Goal: Check status: Check status

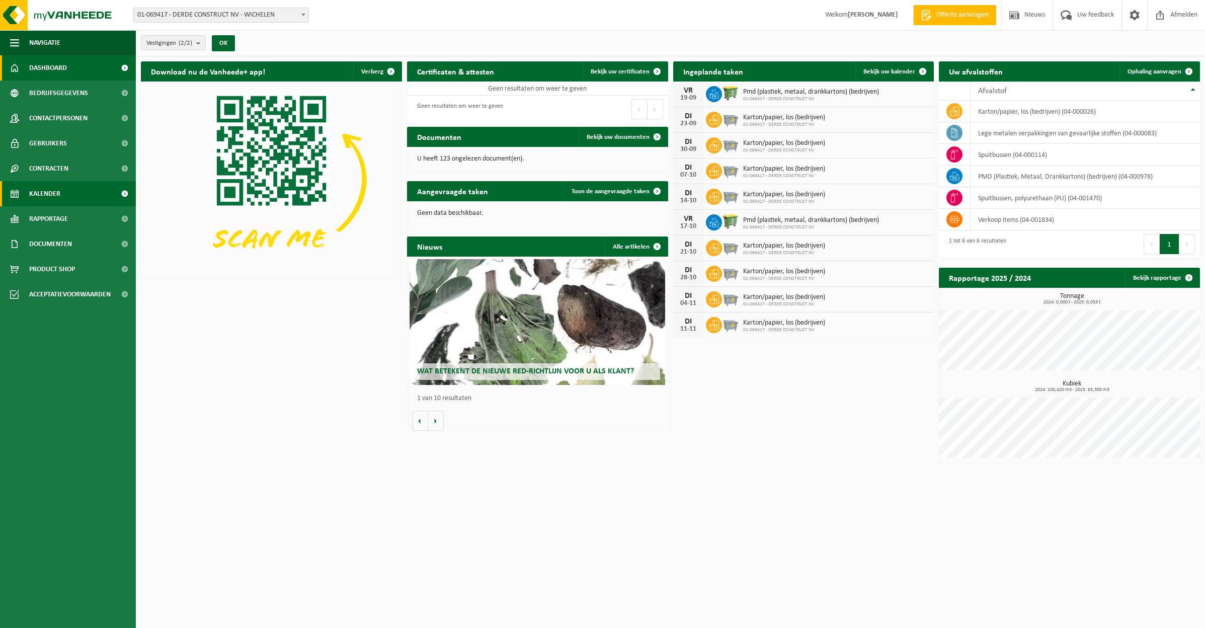
click at [45, 190] on span "Kalender" at bounding box center [44, 193] width 31 height 25
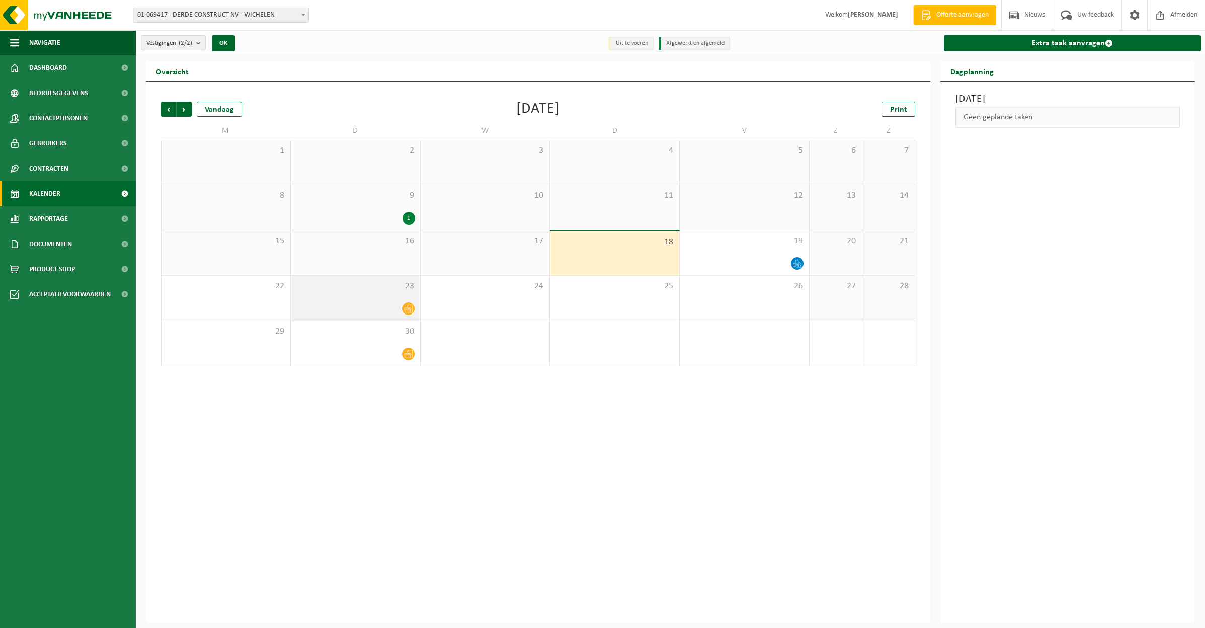
click at [385, 302] on div at bounding box center [355, 309] width 119 height 14
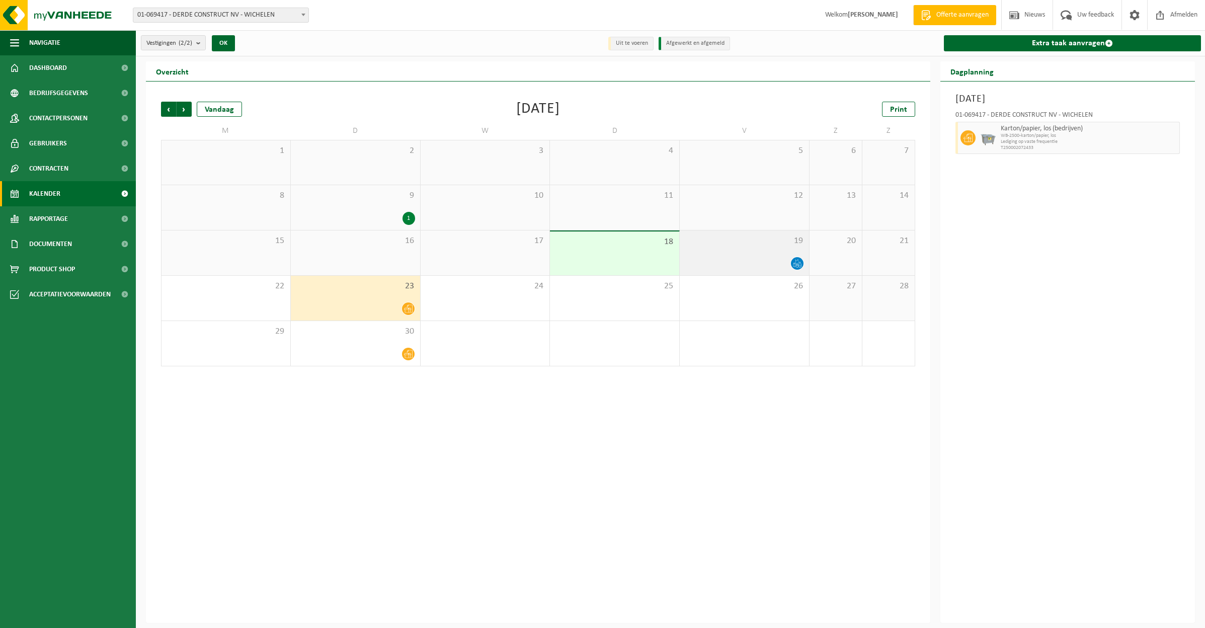
click at [735, 262] on div at bounding box center [744, 264] width 119 height 14
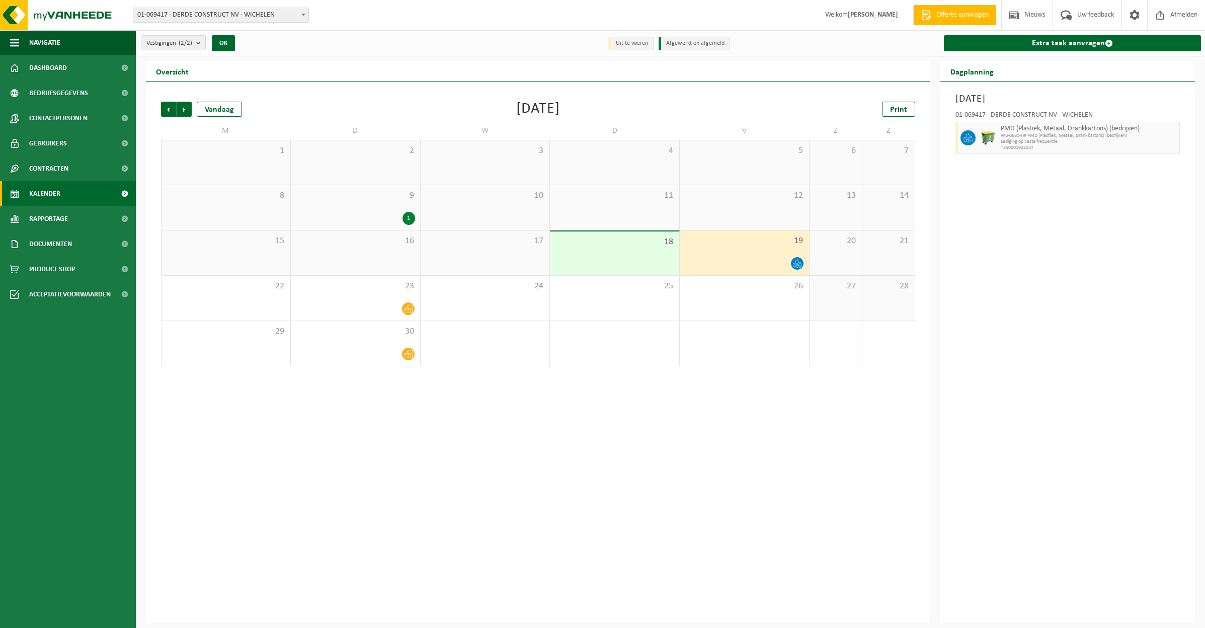
click at [725, 255] on div "19" at bounding box center [744, 252] width 129 height 45
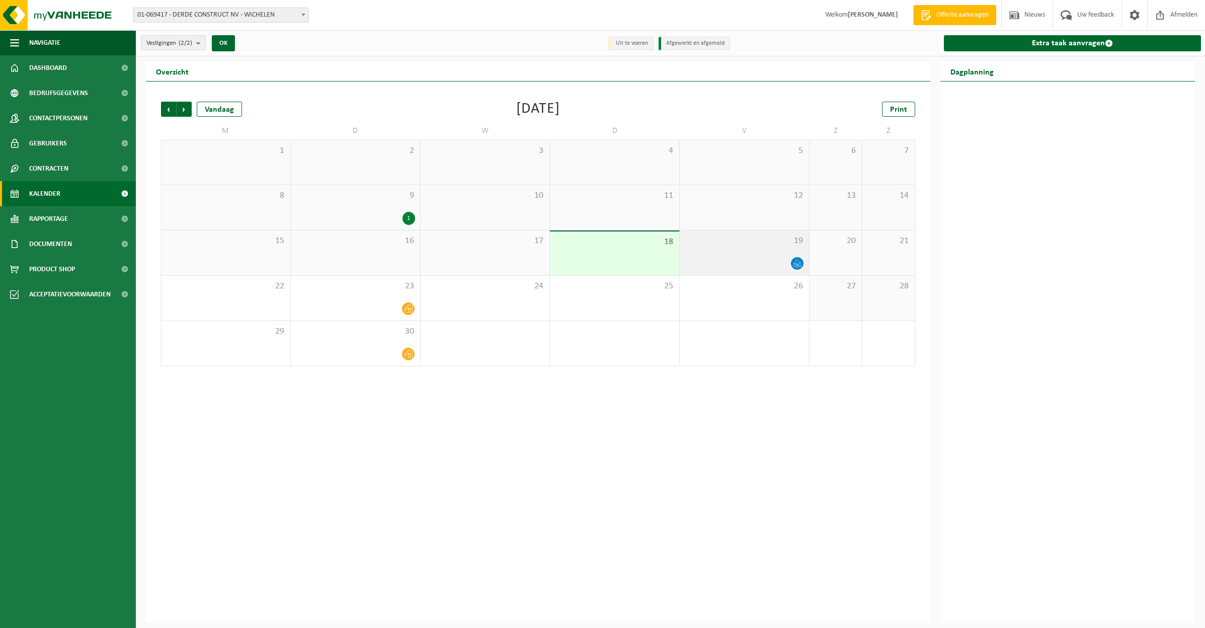
click at [760, 245] on span "19" at bounding box center [744, 240] width 119 height 11
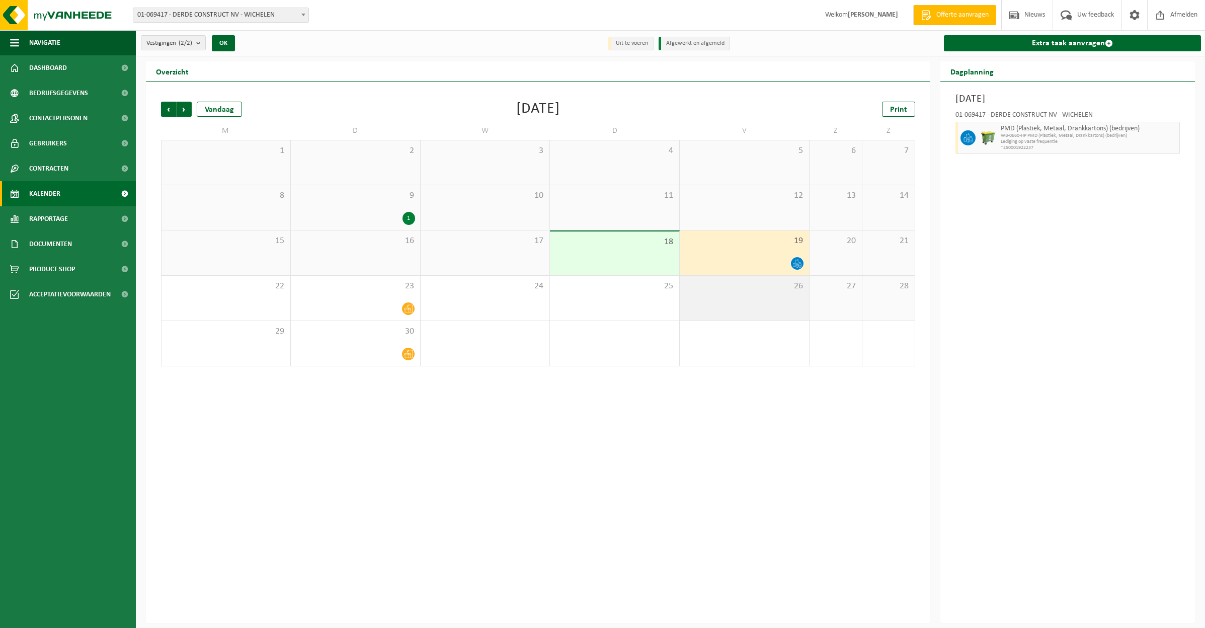
click at [715, 303] on div "26" at bounding box center [744, 298] width 129 height 45
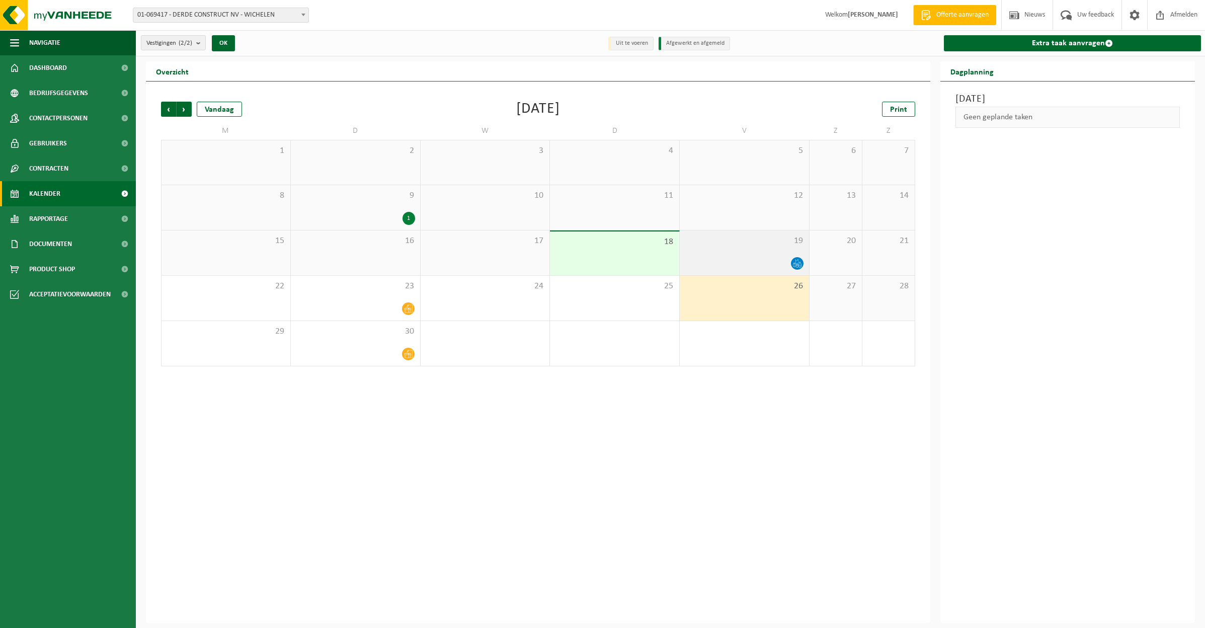
click at [713, 261] on div at bounding box center [744, 264] width 119 height 14
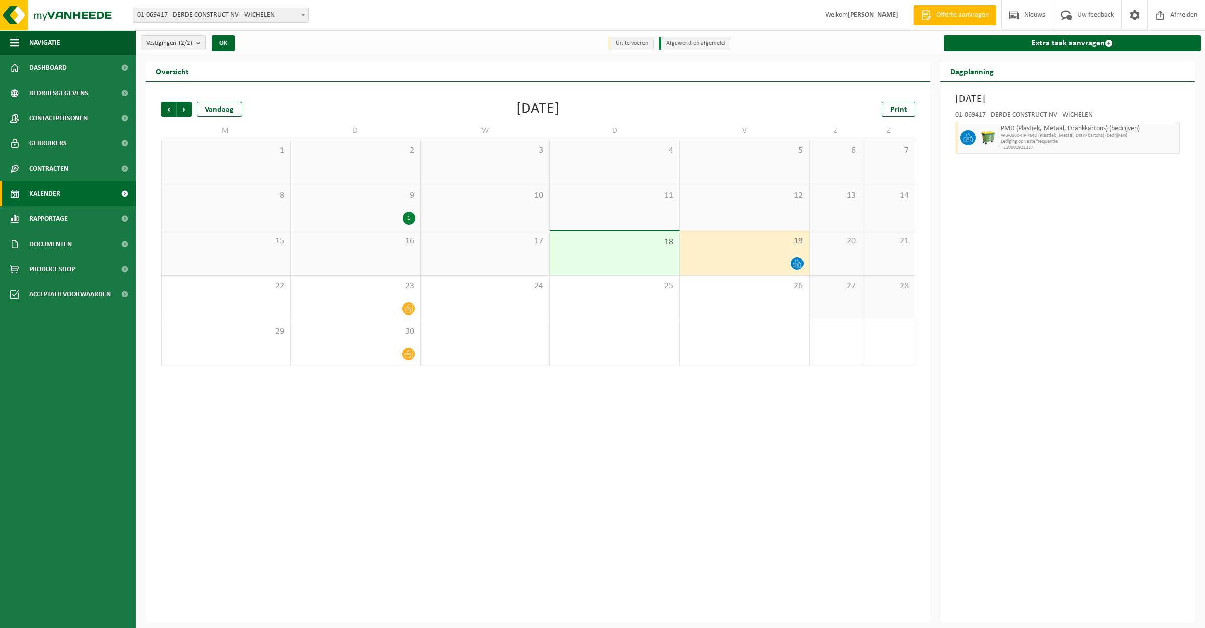
click at [743, 338] on div "3" at bounding box center [744, 343] width 129 height 45
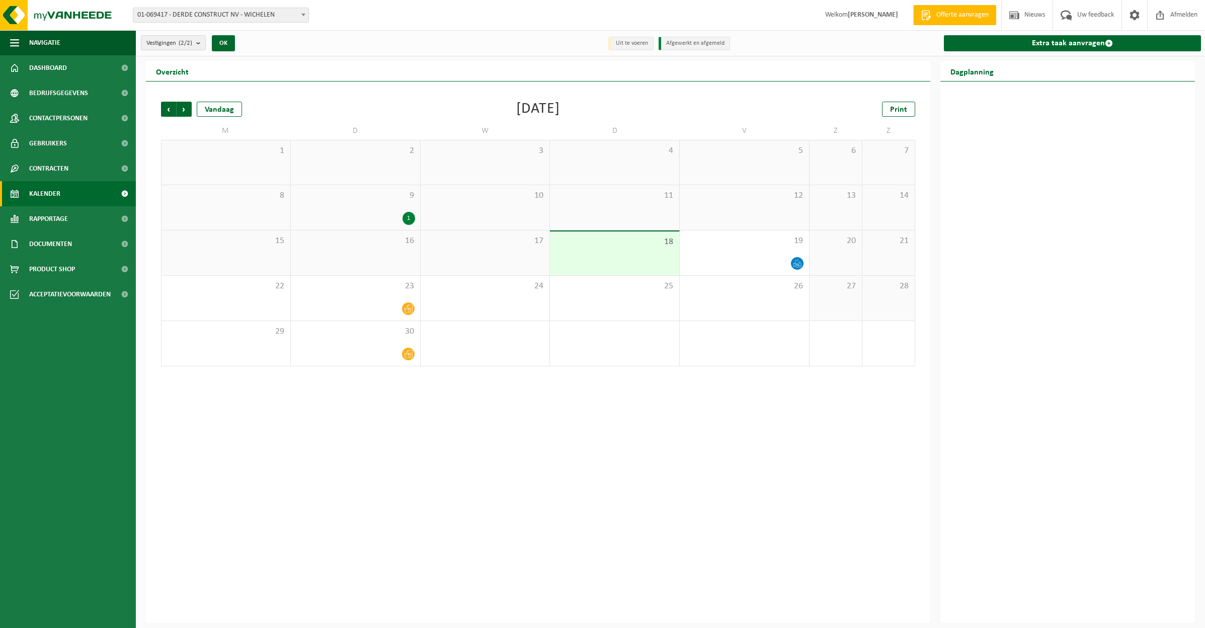
click at [603, 359] on div "2" at bounding box center [614, 343] width 129 height 45
drag, startPoint x: 361, startPoint y: 346, endPoint x: 274, endPoint y: 340, distance: 86.7
click at [356, 346] on div "30" at bounding box center [355, 343] width 129 height 45
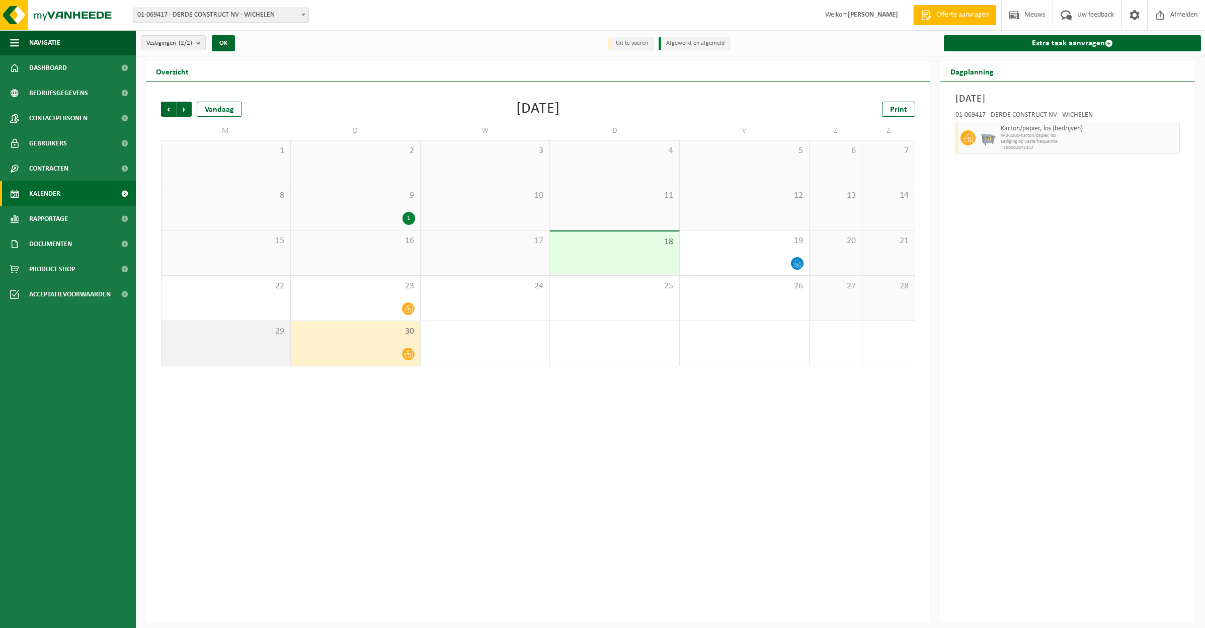
click at [239, 340] on div "29" at bounding box center [225, 343] width 129 height 45
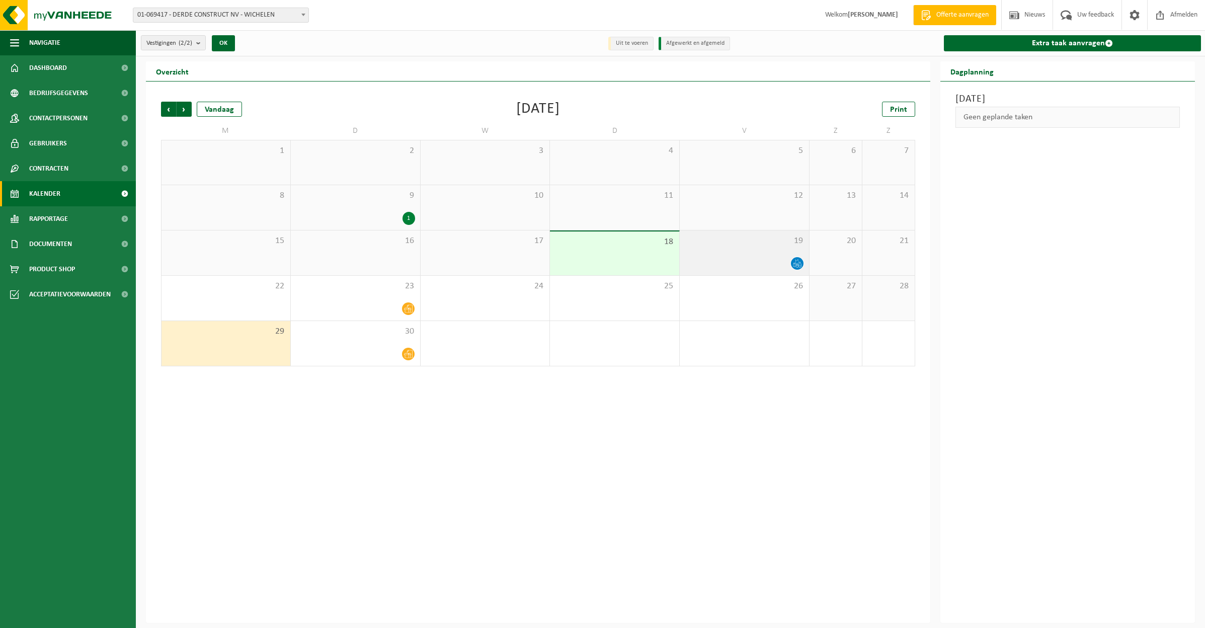
click at [743, 256] on div "19" at bounding box center [744, 252] width 129 height 45
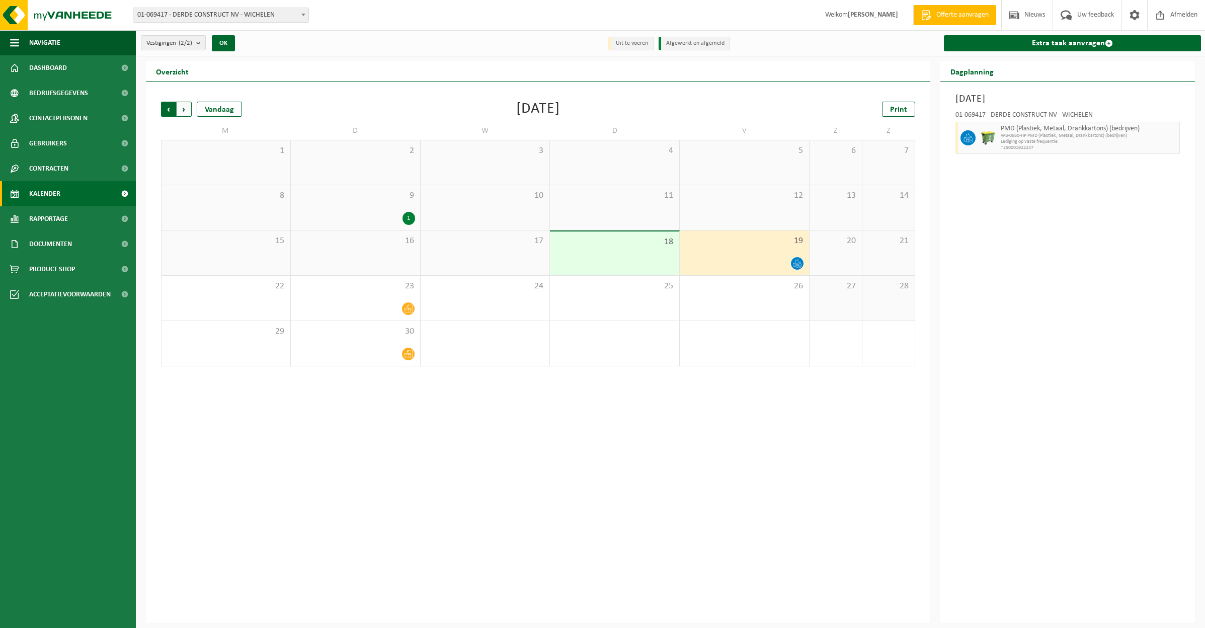
click at [185, 109] on span "Volgende" at bounding box center [184, 109] width 15 height 15
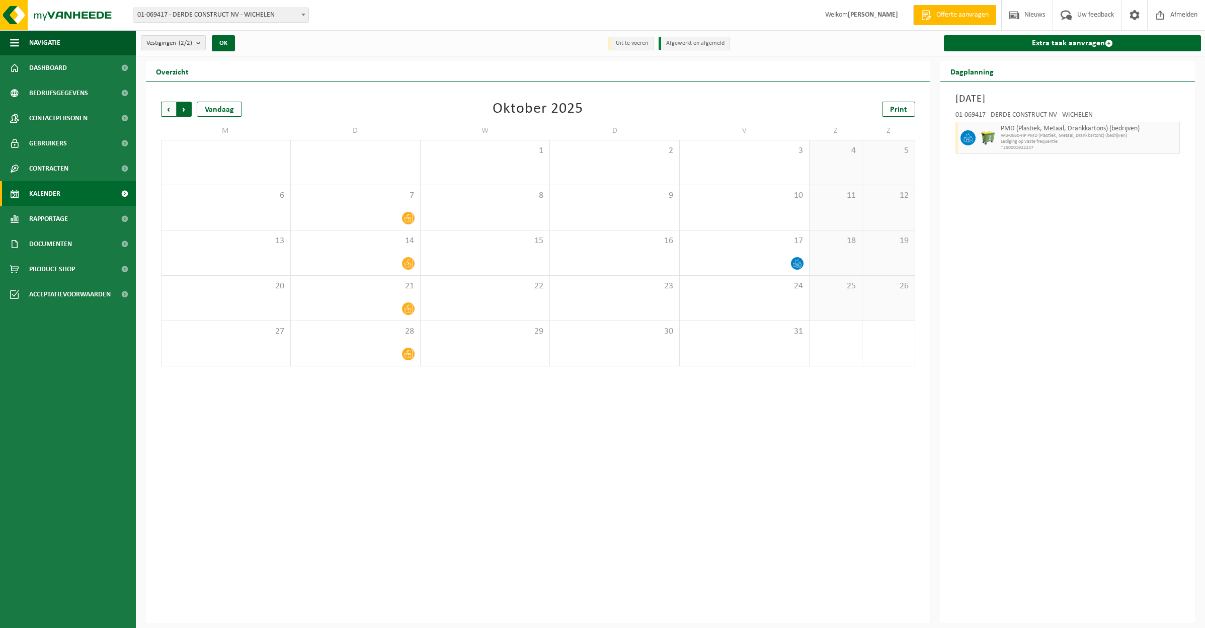
click at [167, 108] on span "Vorige" at bounding box center [168, 109] width 15 height 15
